Goal: Check status: Check status

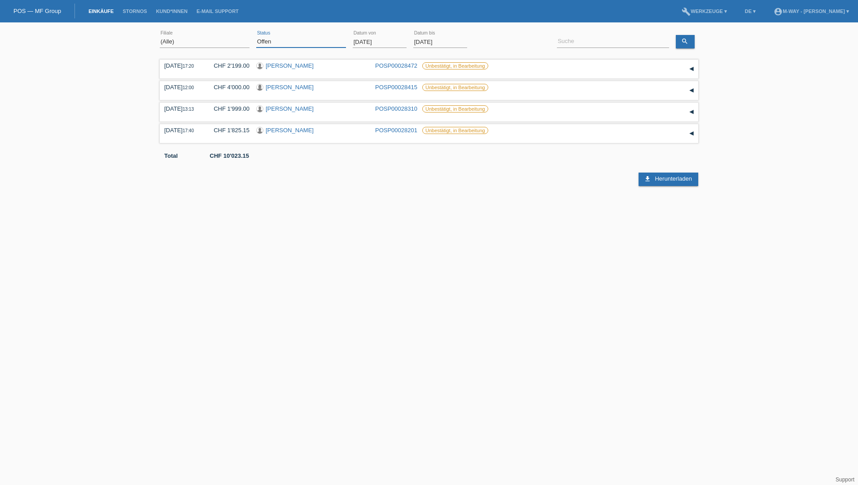
click at [288, 44] on select "(Alle) Neu Offen Zurückgewiesen Zurückgetreten / Storniert Abgeschlossen" at bounding box center [301, 41] width 90 height 11
select select "ALL"
click at [256, 36] on select "(Alle) Neu Offen Zurückgewiesen Zurückgetreten / Storniert Abgeschlossen" at bounding box center [301, 41] width 90 height 11
click at [374, 44] on input "01.10.2025" at bounding box center [380, 41] width 54 height 11
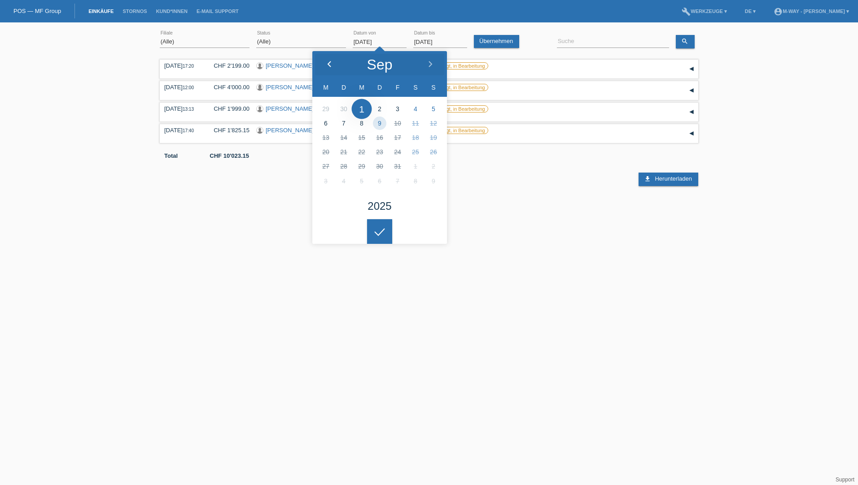
click at [327, 66] on icon at bounding box center [329, 64] width 7 height 7
drag, startPoint x: 327, startPoint y: 66, endPoint x: 351, endPoint y: 62, distance: 24.1
click at [328, 66] on icon at bounding box center [329, 64] width 7 height 7
type input "01.07.2025"
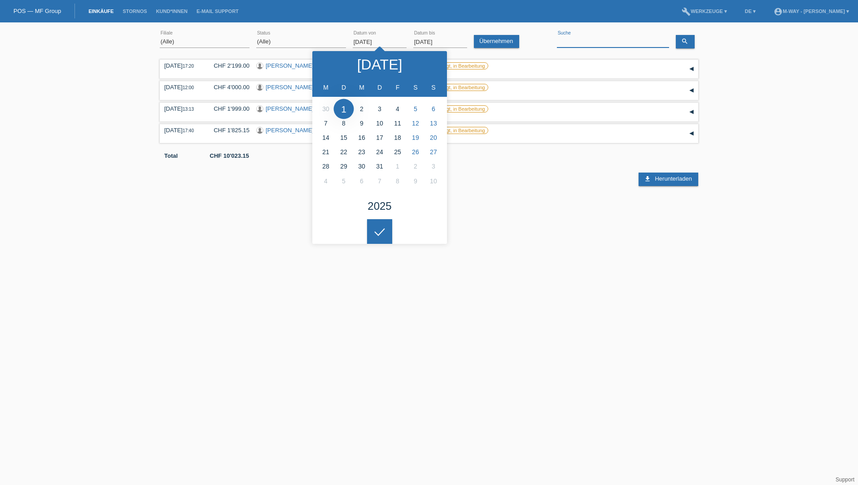
click at [572, 43] on input at bounding box center [613, 41] width 112 height 11
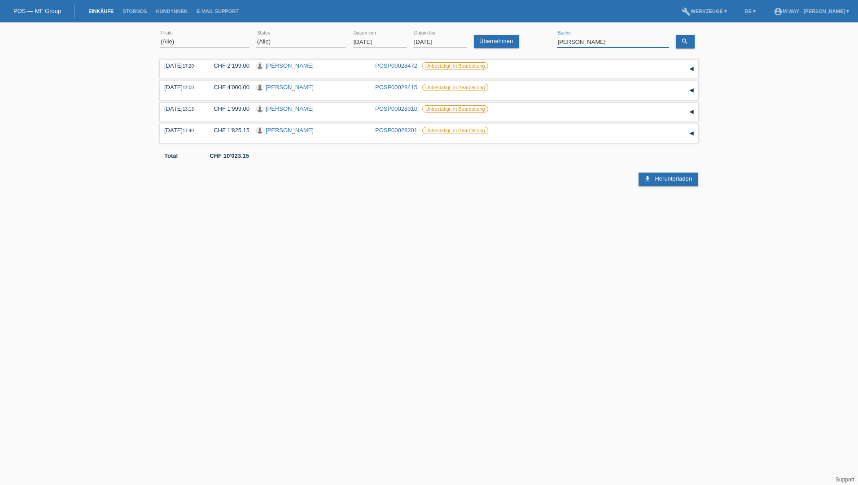
type input "corinne"
click at [393, 66] on link "POSP00028125" at bounding box center [396, 65] width 42 height 7
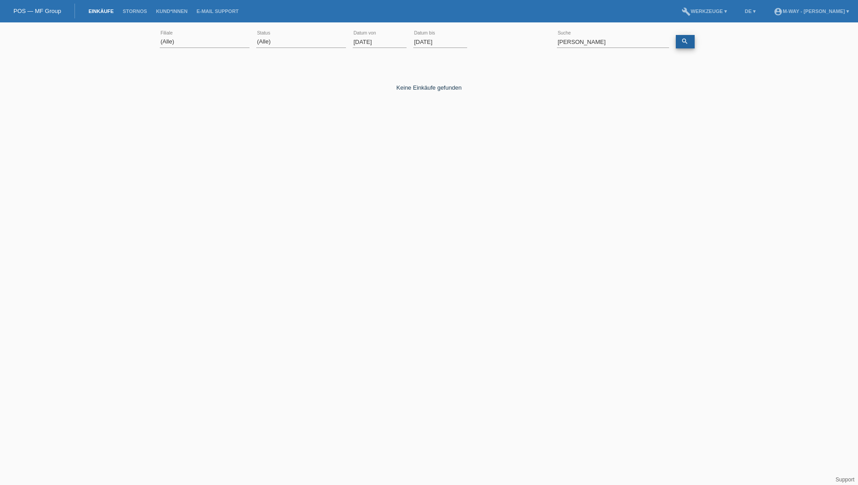
click at [685, 42] on icon "search" at bounding box center [684, 41] width 7 height 7
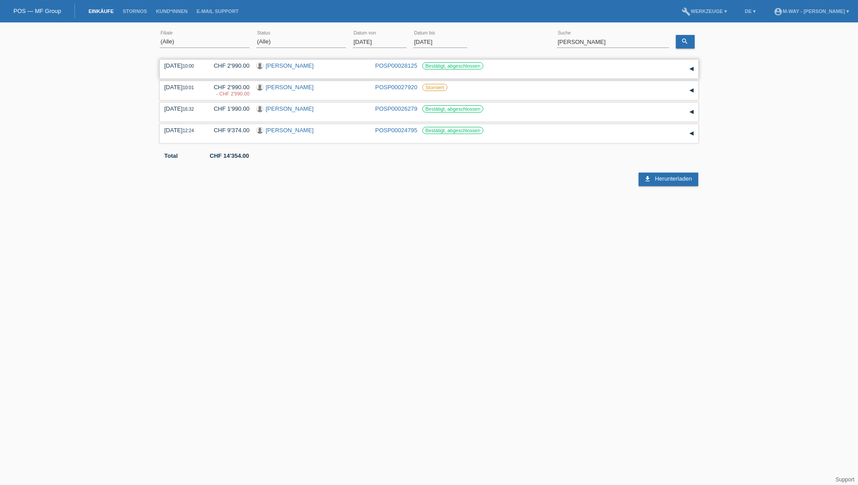
click at [294, 65] on link "[PERSON_NAME]" at bounding box center [290, 65] width 48 height 7
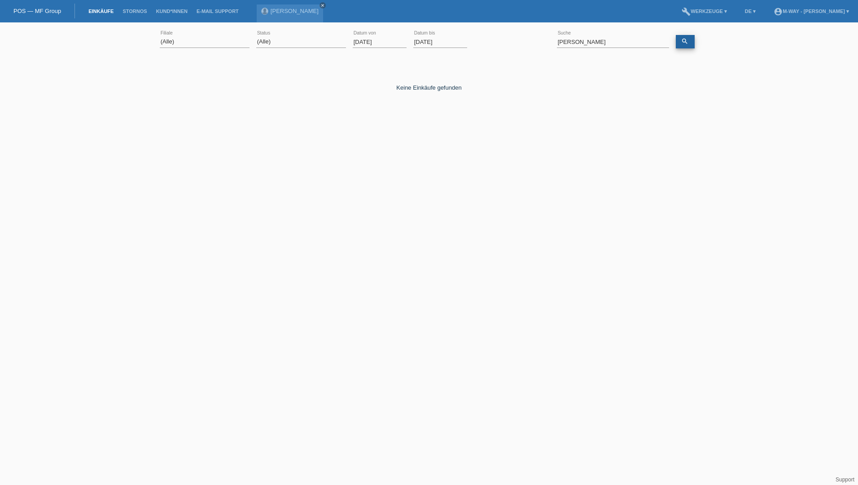
click at [689, 39] on link "search" at bounding box center [685, 41] width 19 height 13
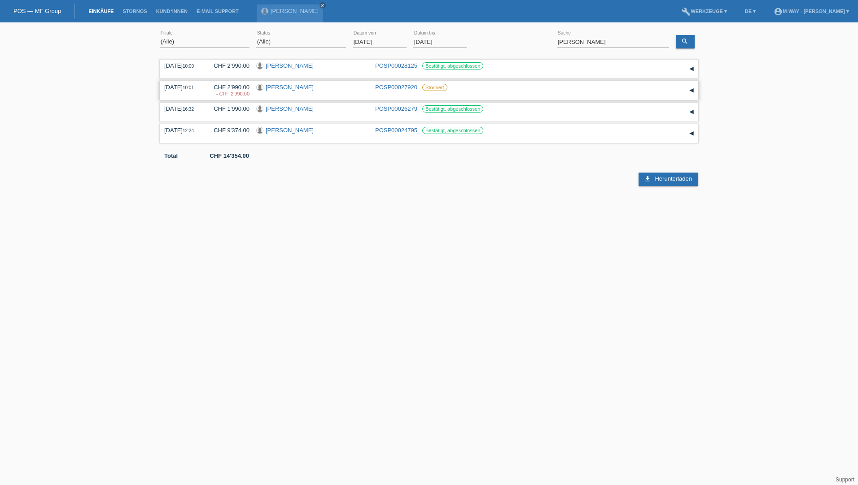
click at [694, 90] on div "▾" at bounding box center [691, 90] width 13 height 13
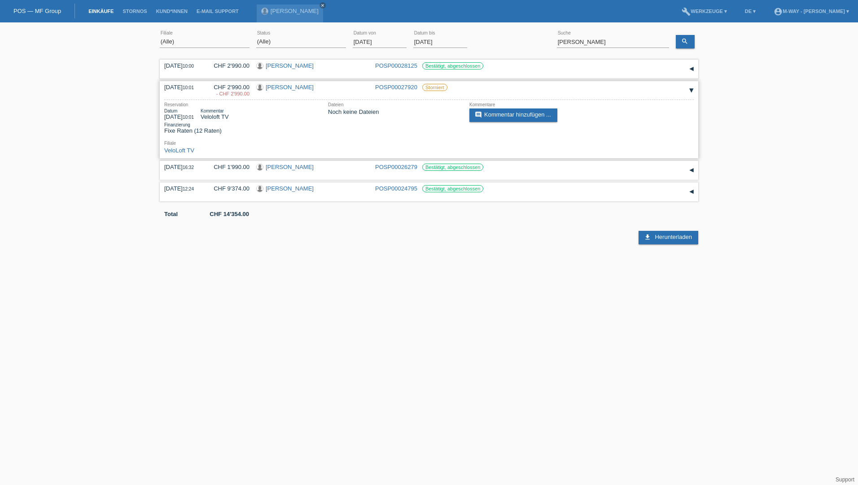
click at [389, 88] on link "POSP00027920" at bounding box center [396, 87] width 42 height 7
